Goal: Information Seeking & Learning: Compare options

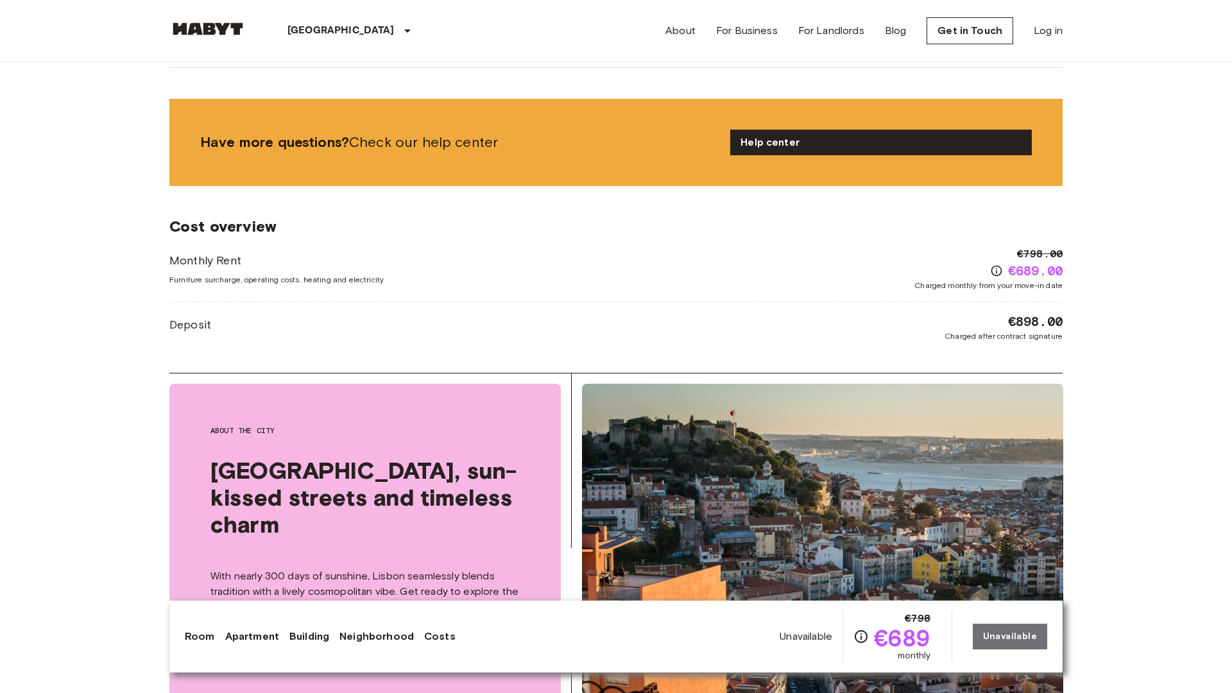
scroll to position [2477, 0]
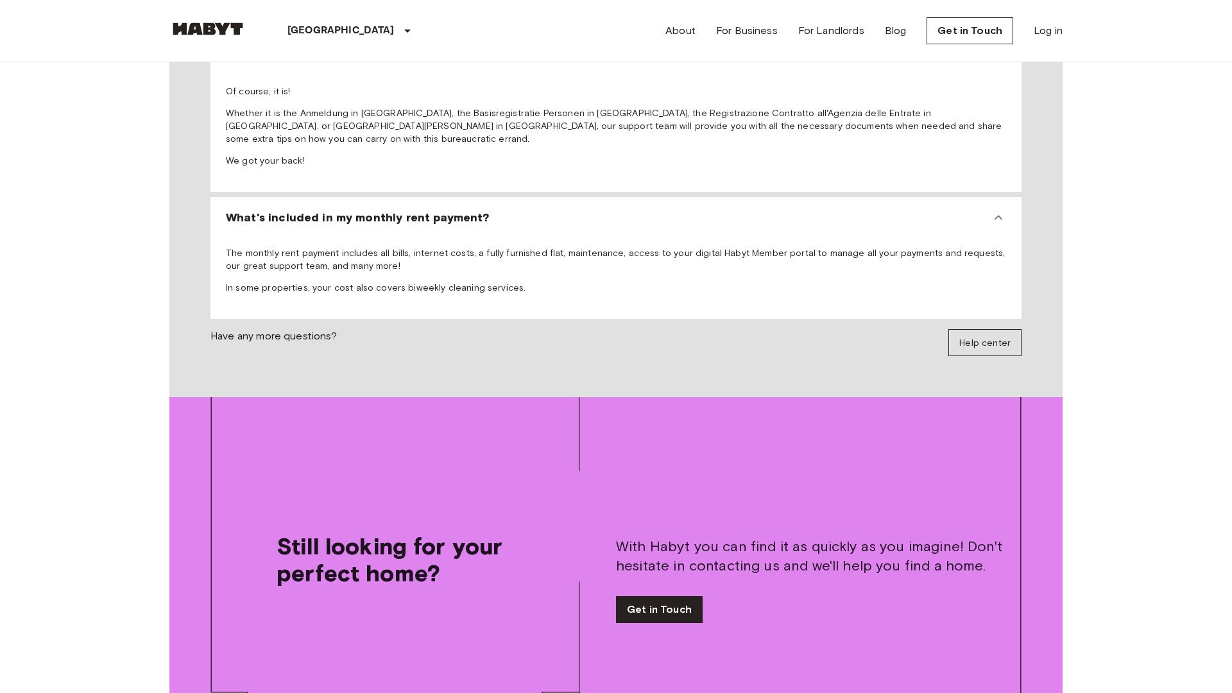
scroll to position [2477, 0]
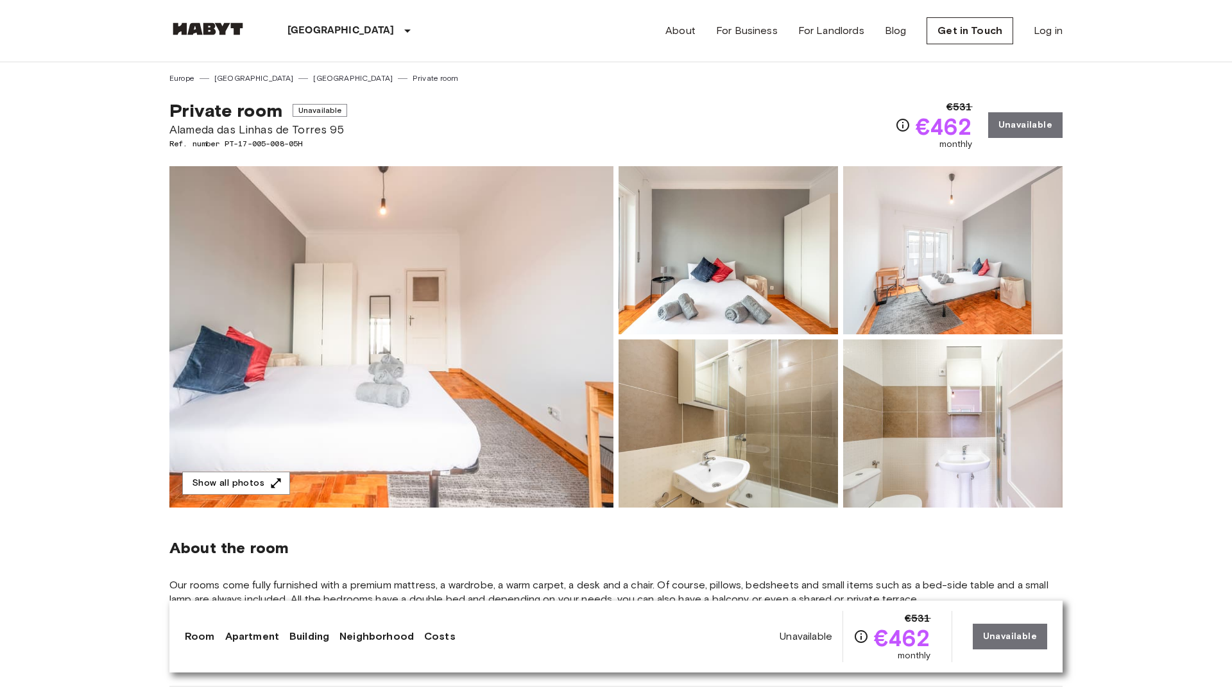
scroll to position [1874, 0]
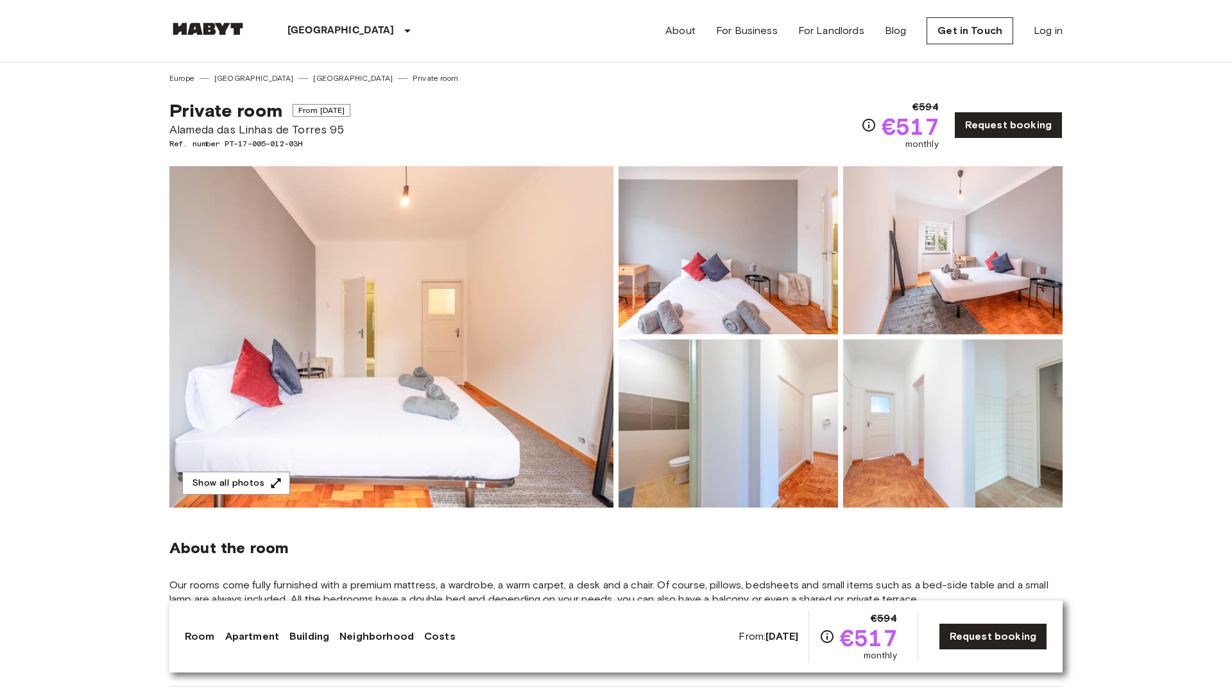
scroll to position [1270, 0]
